Goal: Information Seeking & Learning: Learn about a topic

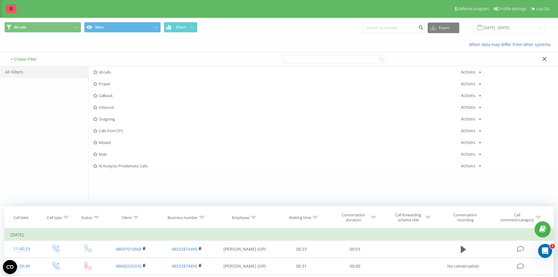
click at [13, 9] on link at bounding box center [11, 9] width 11 height 8
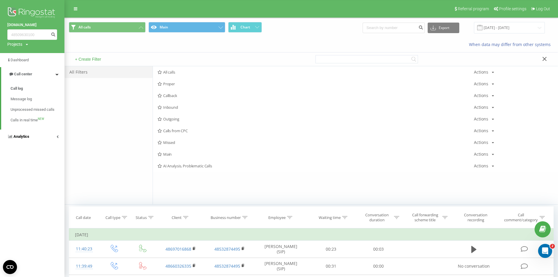
click at [27, 137] on span "Analytics" at bounding box center [21, 136] width 16 height 4
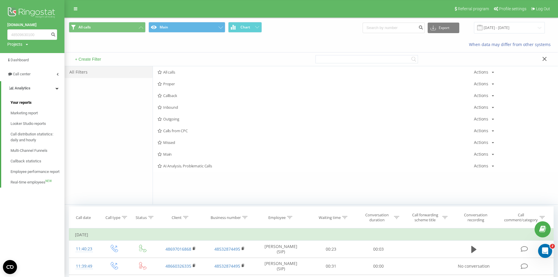
click at [40, 104] on link "Your reports" at bounding box center [38, 102] width 54 height 11
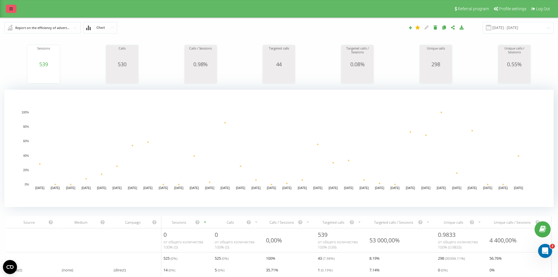
click at [7, 7] on link at bounding box center [11, 9] width 11 height 8
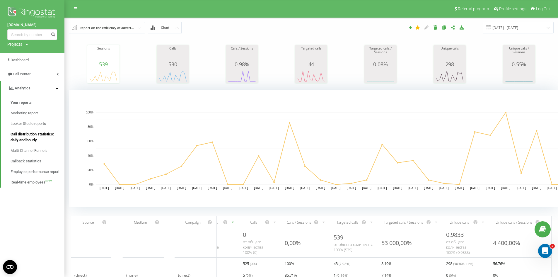
click at [30, 141] on span "Call distribution statistics: daily and hourly" at bounding box center [36, 137] width 51 height 12
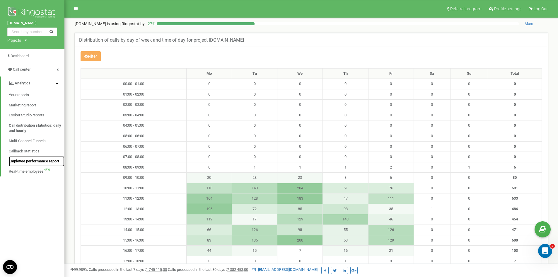
click at [42, 162] on span "Employee performance report" at bounding box center [34, 161] width 50 height 6
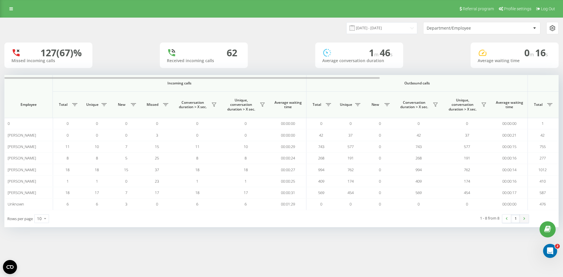
click at [523, 220] on link at bounding box center [523, 218] width 9 height 8
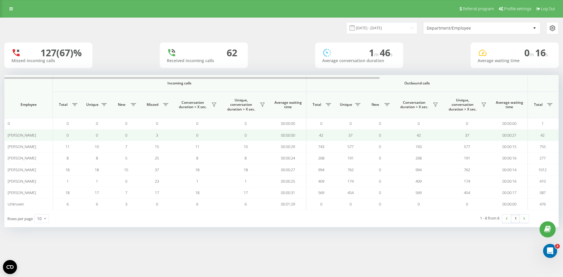
click at [32, 136] on span "Adam Sadowski" at bounding box center [22, 134] width 28 height 5
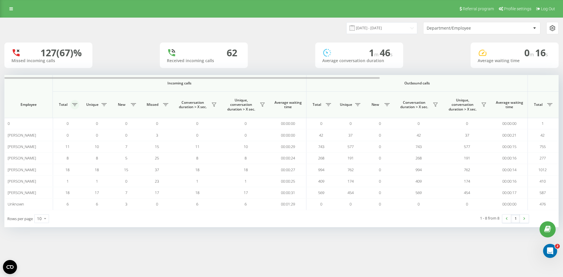
click at [73, 107] on button at bounding box center [74, 104] width 9 height 9
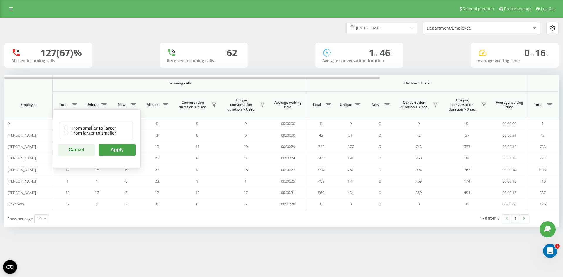
click at [85, 96] on th "Unique" at bounding box center [96, 105] width 29 height 26
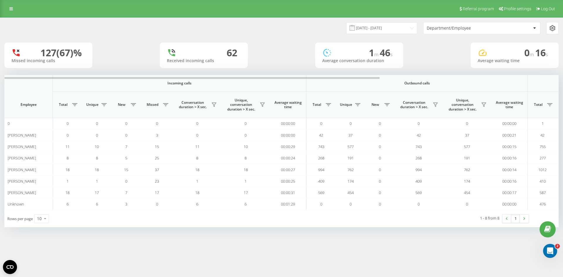
click at [20, 104] on span "Employee" at bounding box center [28, 104] width 38 height 5
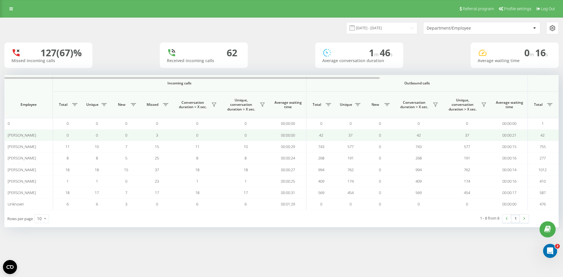
click at [21, 137] on span "Adam Sadowski" at bounding box center [22, 134] width 28 height 5
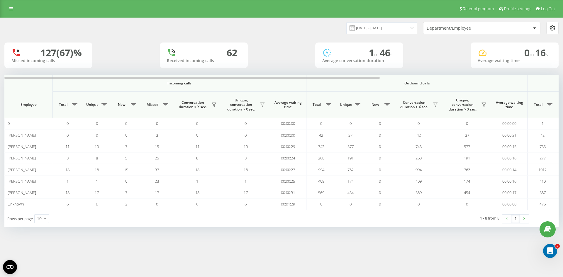
drag, startPoint x: 31, startPoint y: 132, endPoint x: 234, endPoint y: 238, distance: 229.3
click at [234, 238] on div "22.08.2025 - 22.09.2025 Department/Employee 127 (67)% Missed incoming calls 62 …" at bounding box center [281, 128] width 563 height 221
click at [409, 29] on input "22.08.2025 - 22.09.2025" at bounding box center [381, 27] width 71 height 11
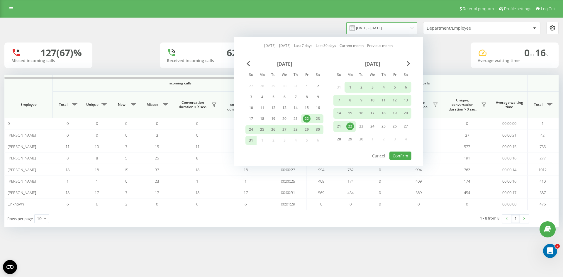
click at [410, 31] on input "22.08.2025 - 22.09.2025" at bounding box center [381, 27] width 71 height 11
click at [409, 30] on input "22.08.2025 - 22.09.2025" at bounding box center [381, 27] width 71 height 11
click at [435, 48] on div "127 (67)% Missed incoming calls 62 Received incoming calls 1 m 46 s Average con…" at bounding box center [281, 54] width 554 height 25
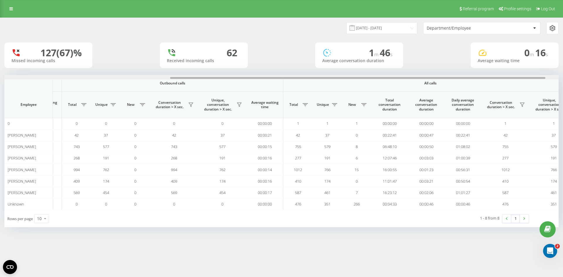
scroll to position [0, 251]
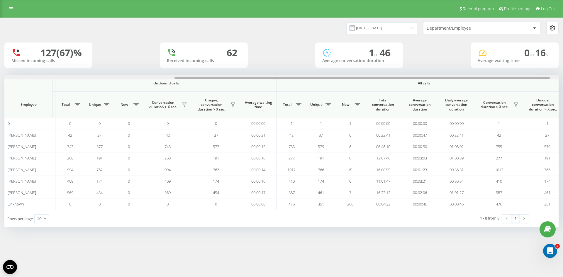
drag, startPoint x: 299, startPoint y: 79, endPoint x: 469, endPoint y: 87, distance: 170.2
click at [469, 87] on div "Incoming calls Outbound calls All calls Employee Total Unique New Missed Conver…" at bounding box center [281, 142] width 554 height 135
